Goal: Task Accomplishment & Management: Manage account settings

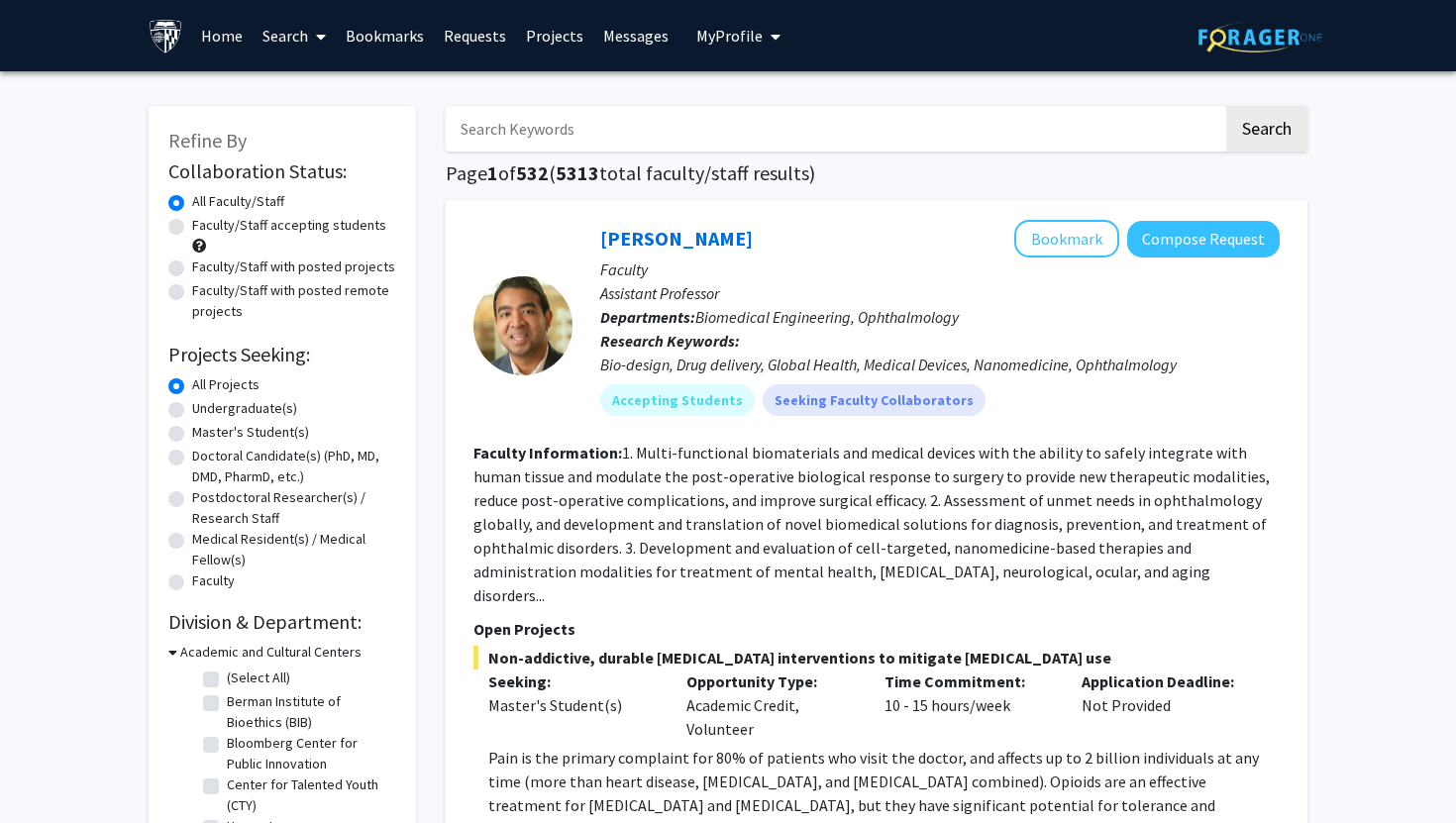
click at [342, 41] on link "Bookmarks" at bounding box center [385, 35] width 98 height 69
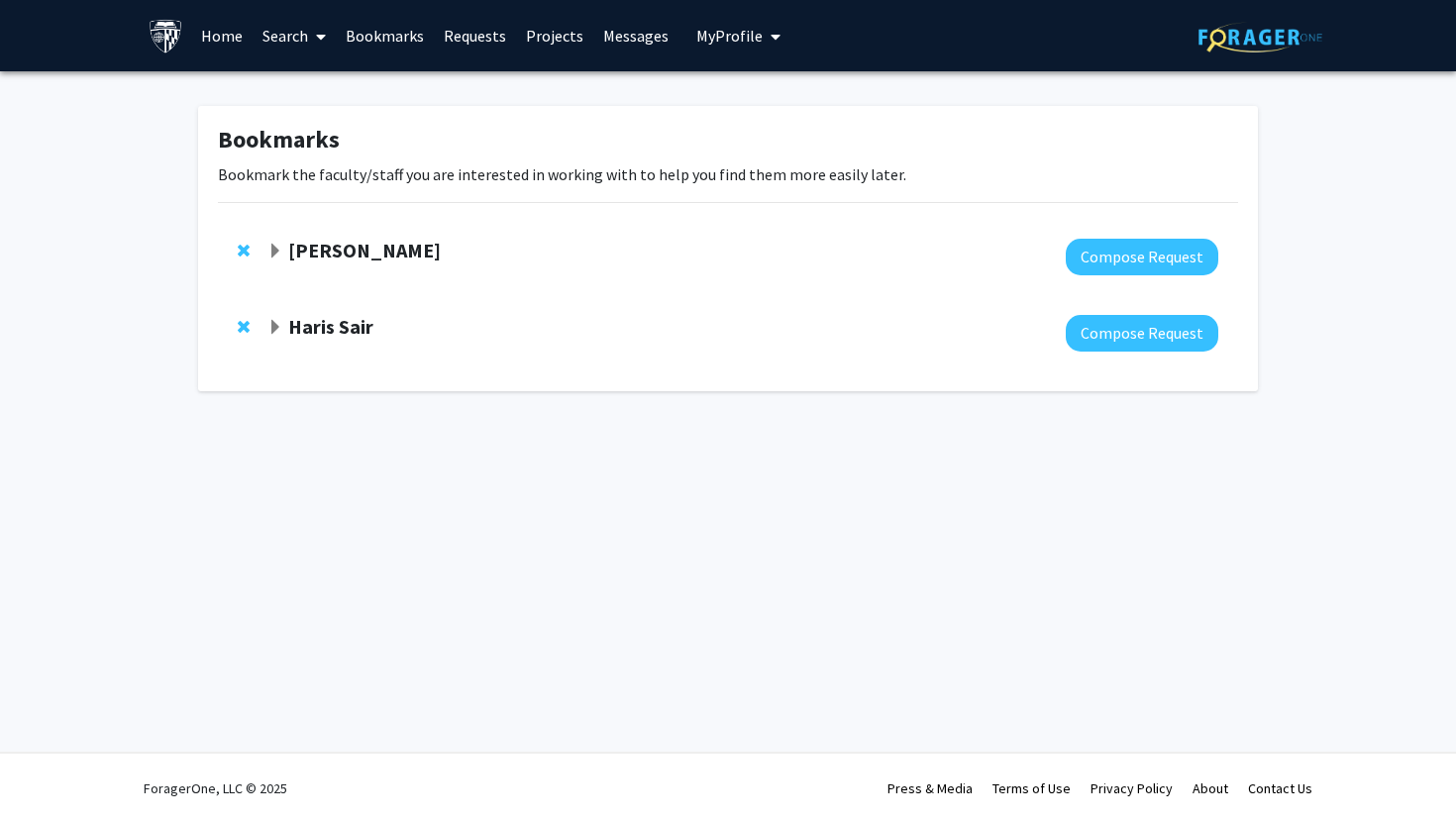
click at [375, 249] on strong "[PERSON_NAME]" at bounding box center [364, 250] width 153 height 25
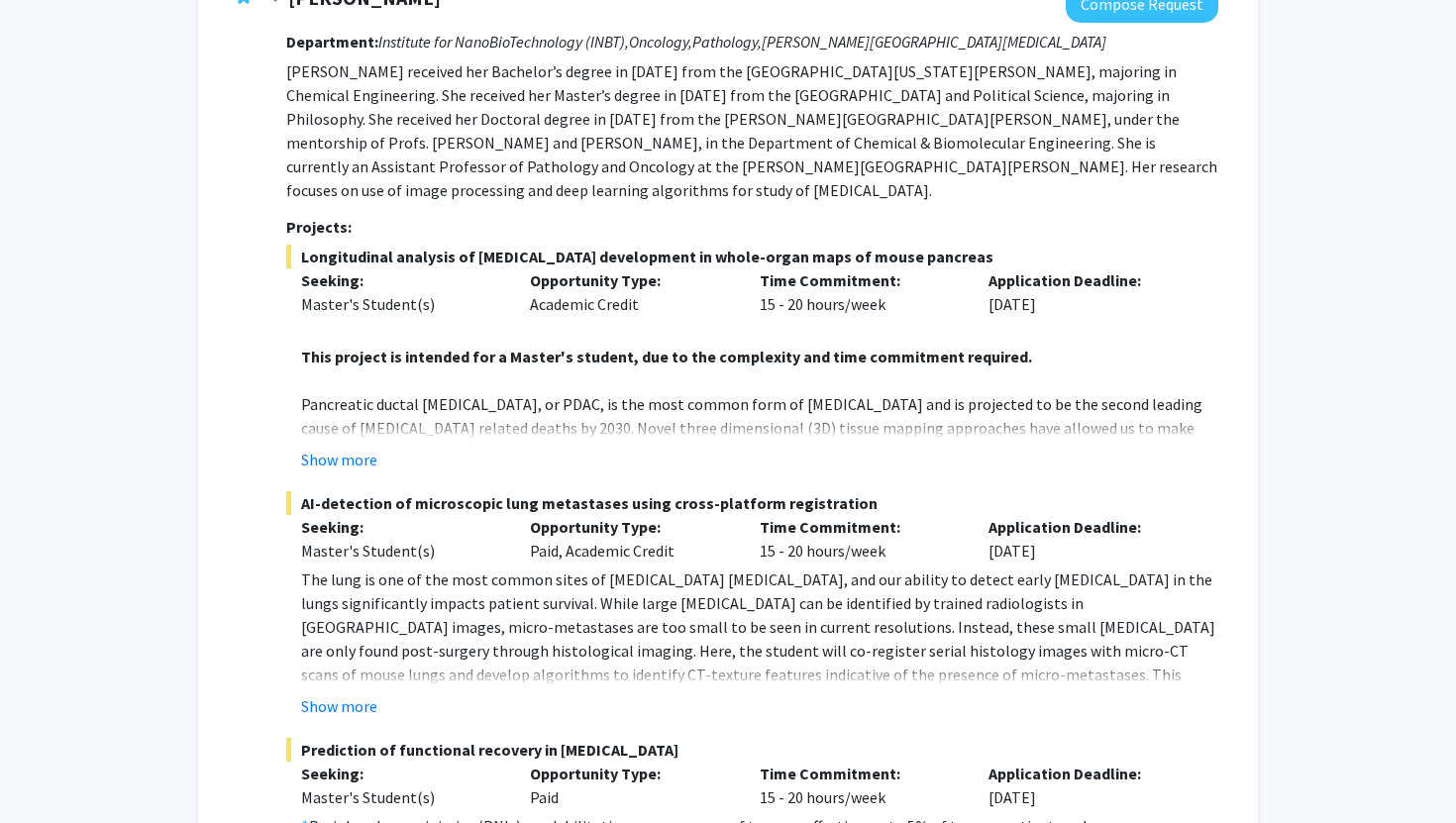
scroll to position [267, 0]
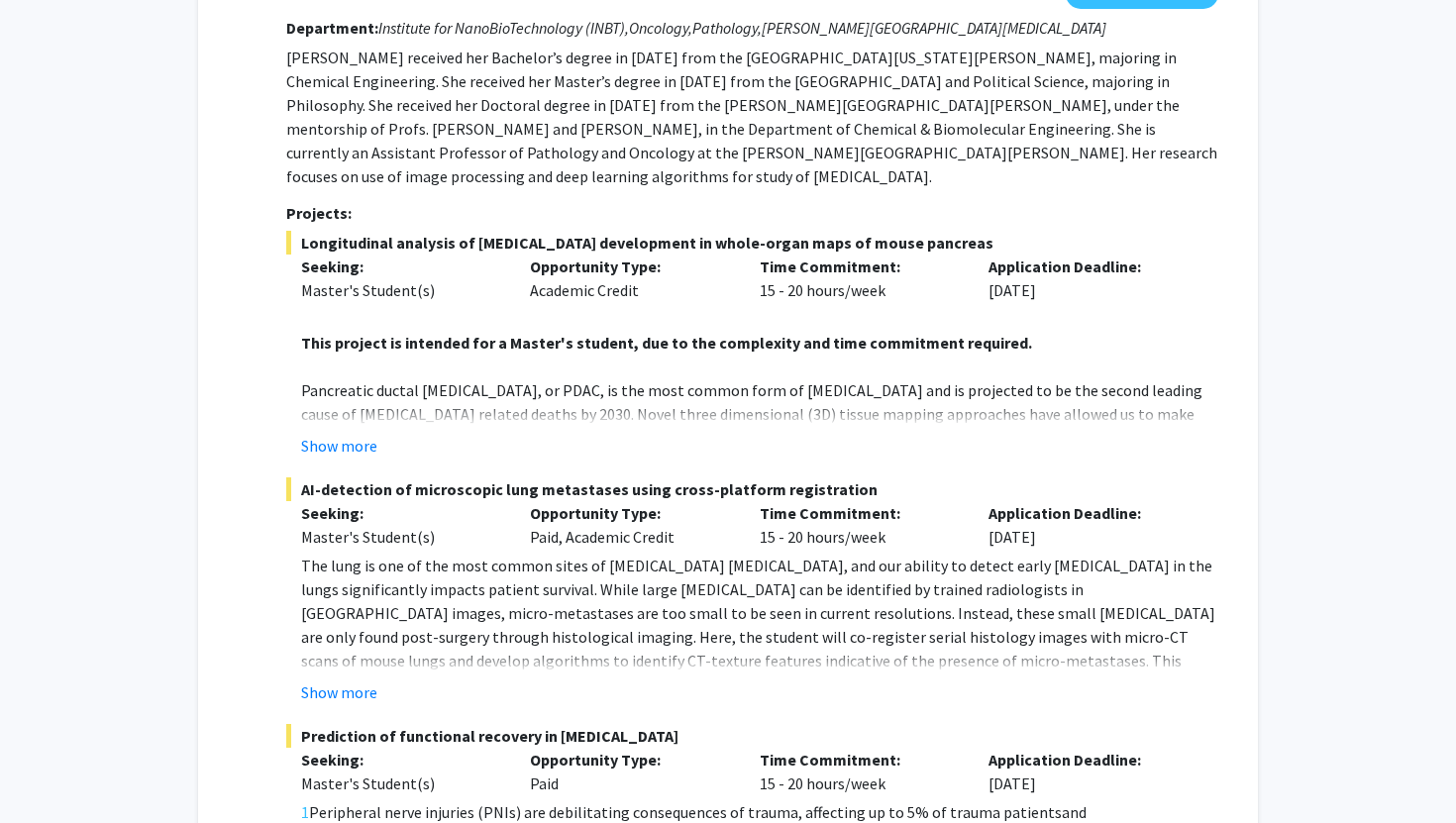
drag, startPoint x: 733, startPoint y: 713, endPoint x: 301, endPoint y: 704, distance: 432.1
click at [301, 724] on span "Prediction of functional recovery in [MEDICAL_DATA]" at bounding box center [751, 736] width 932 height 24
copy span "Prediction of functional recovery in [MEDICAL_DATA]"
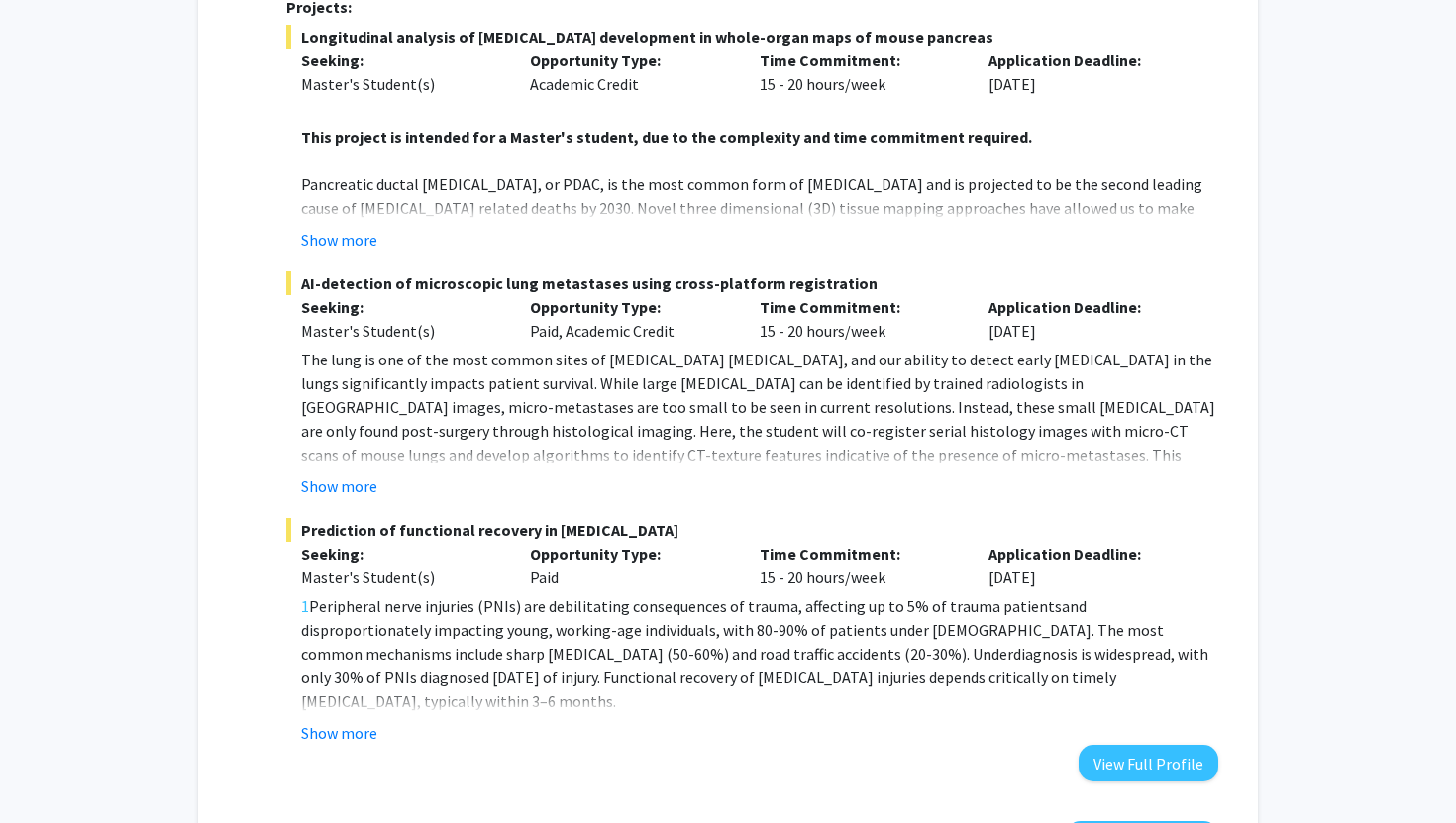
scroll to position [461, 0]
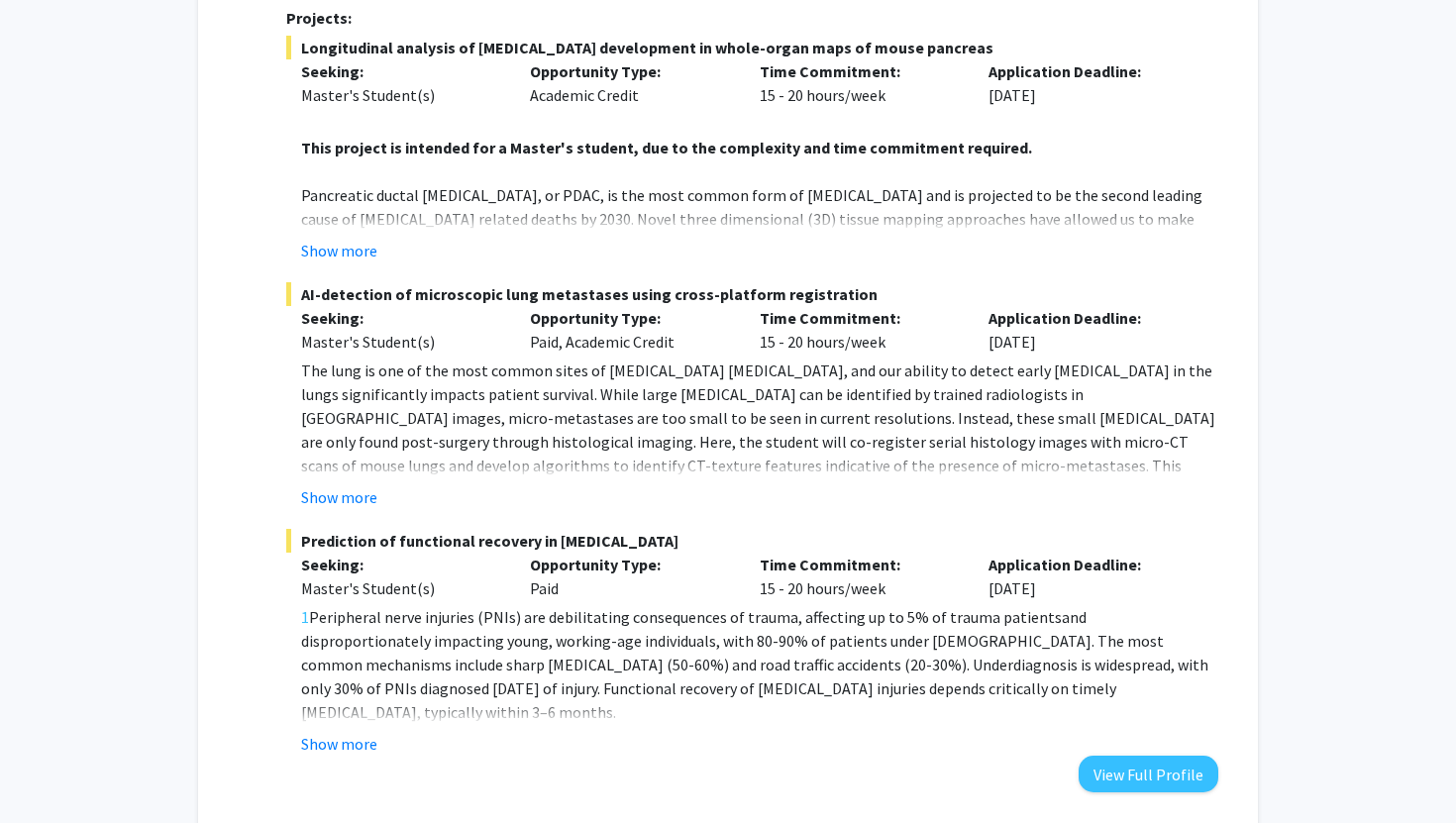
drag, startPoint x: 849, startPoint y: 269, endPoint x: 297, endPoint y: 262, distance: 552.0
click at [296, 283] on span "AI-detection of microscopic lung metastases using cross-platform registration" at bounding box center [751, 295] width 932 height 24
copy span "AI-detection of microscopic lung metastases using cross-platform registration"
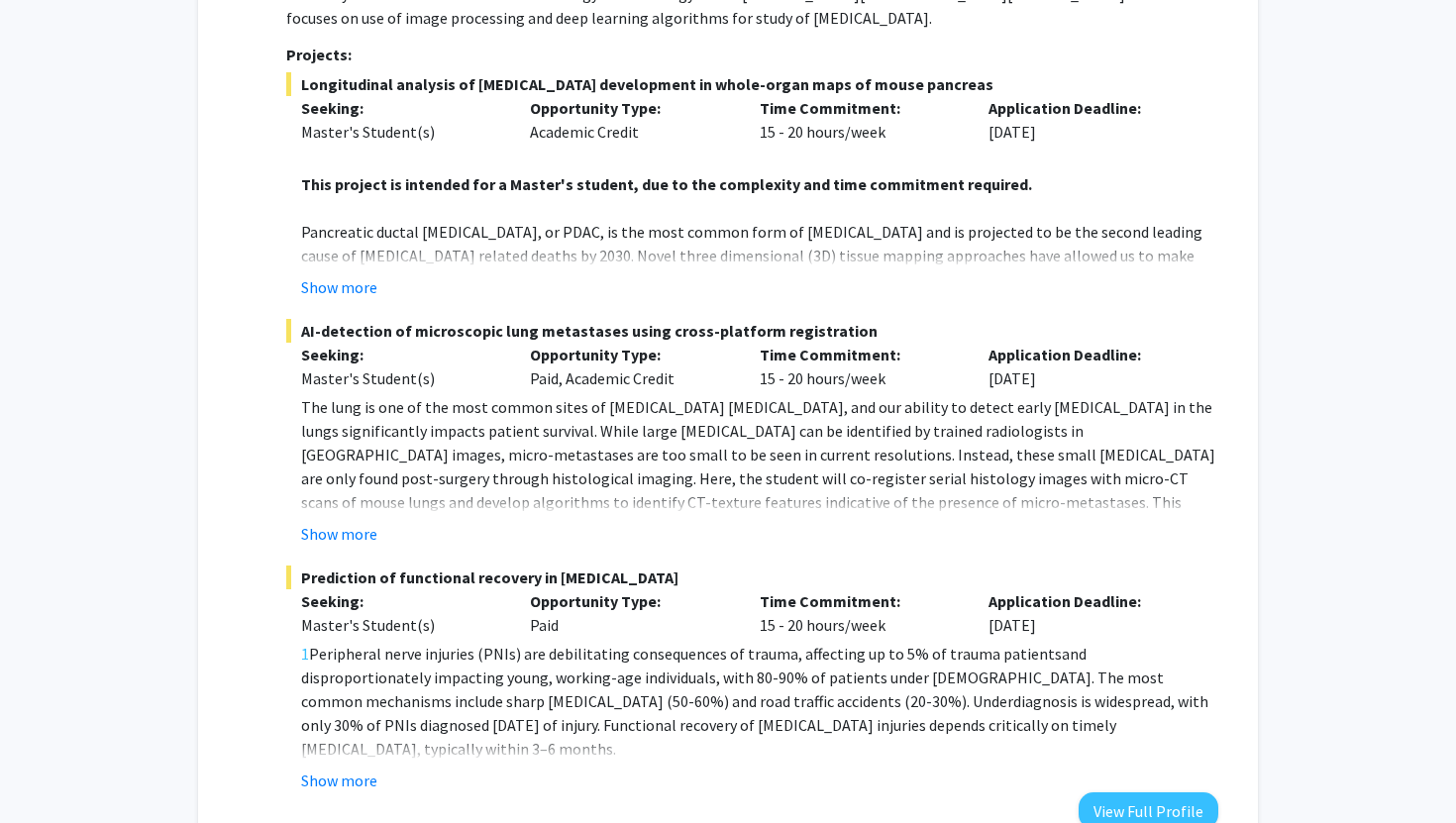
scroll to position [401, 0]
